Goal: Task Accomplishment & Management: Manage account settings

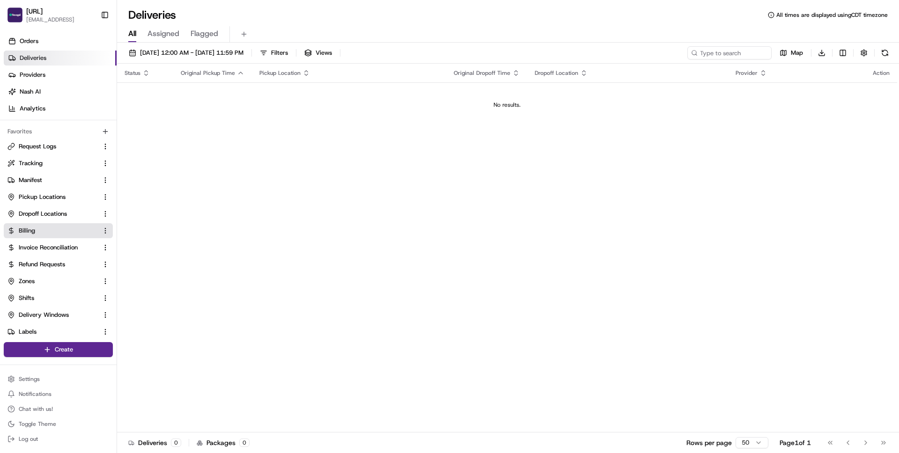
click at [44, 232] on link "Billing" at bounding box center [52, 231] width 90 height 8
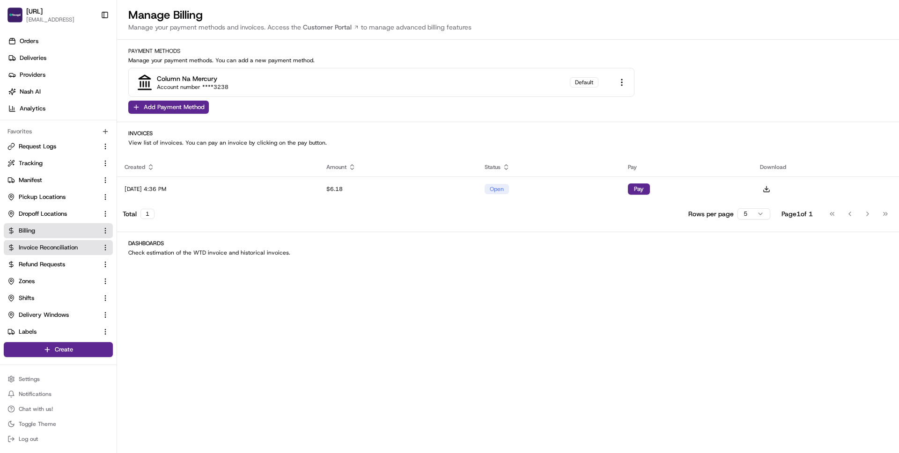
click at [50, 246] on span "Invoice Reconciliation" at bounding box center [48, 248] width 59 height 8
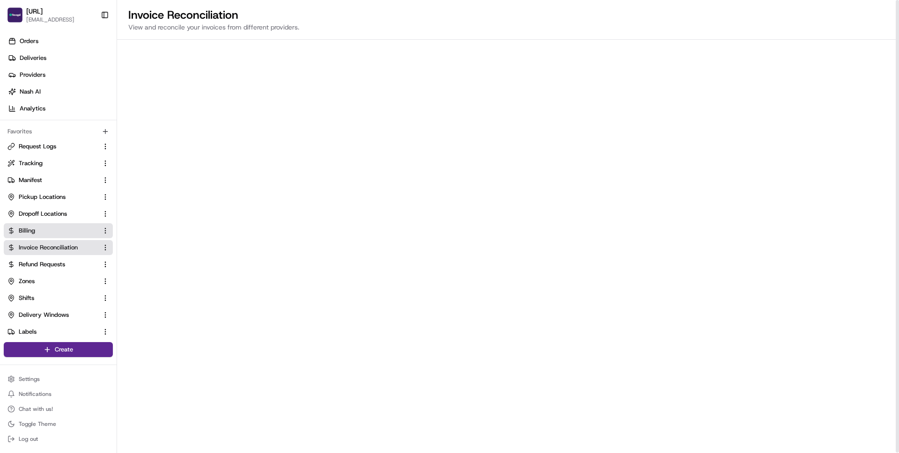
scroll to position [0, 0]
